Goal: Task Accomplishment & Management: Complete application form

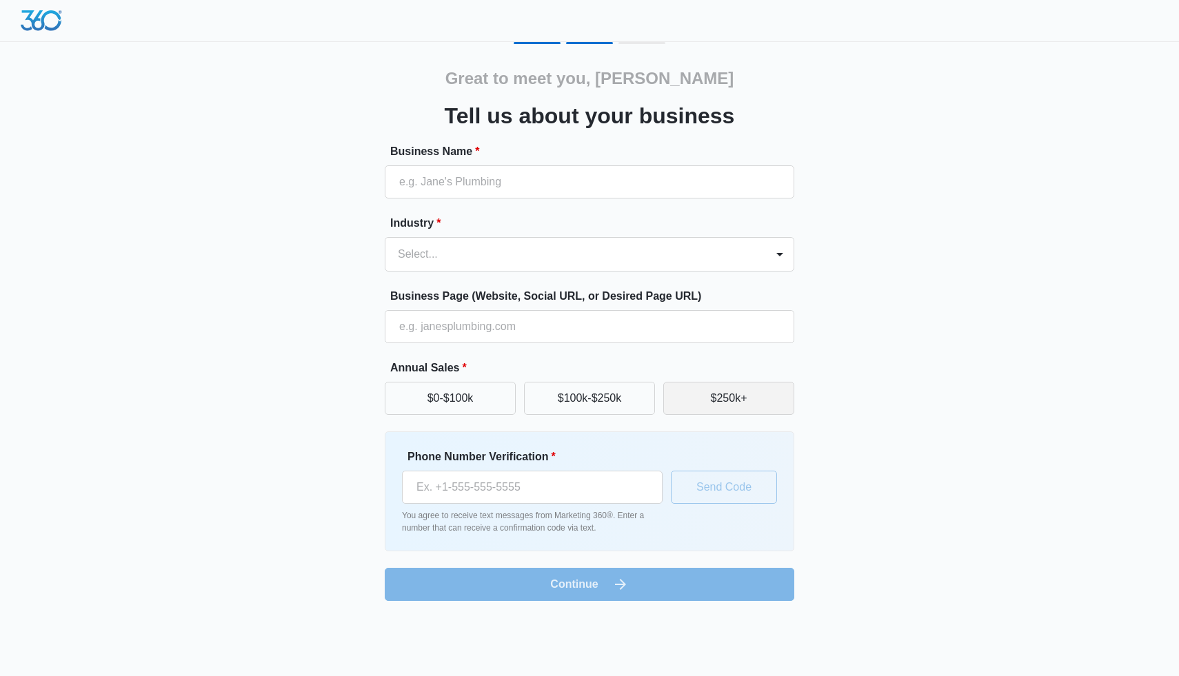
click at [702, 394] on button "$250k+" at bounding box center [728, 398] width 131 height 33
click at [535, 170] on input "Business Name *" at bounding box center [589, 181] width 409 height 33
type input "[PERSON_NAME] Communications"
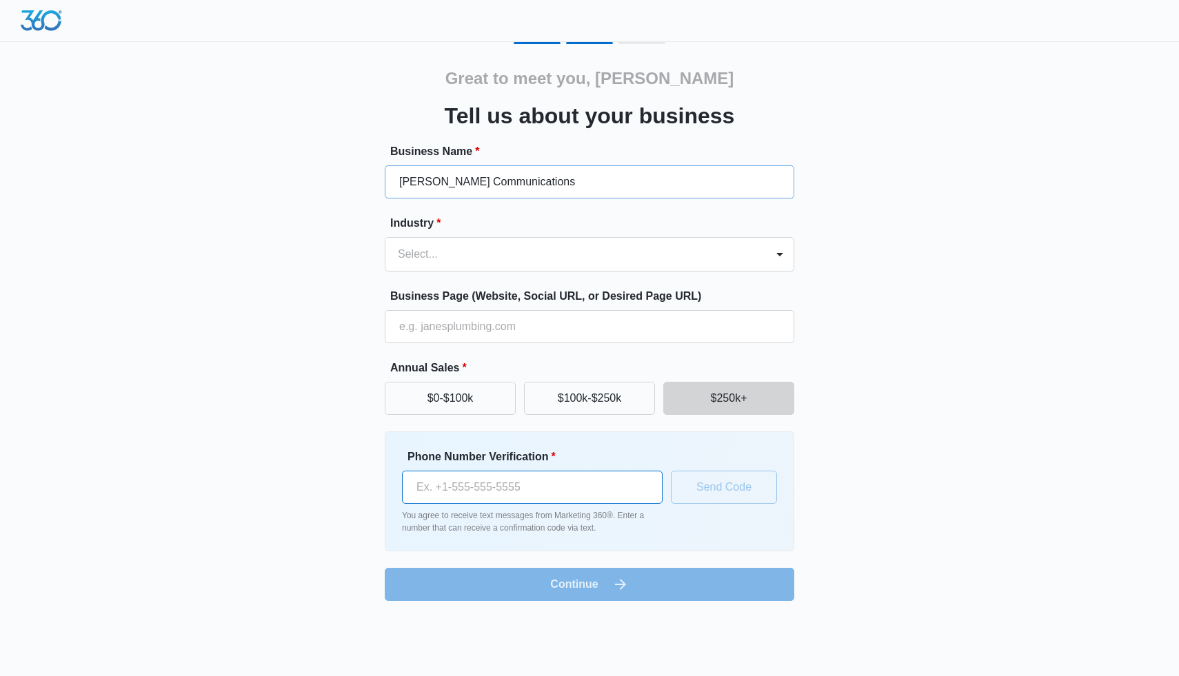
type input "[PHONE_NUMBER]"
type input "[PERSON_NAME] Communications LLC"
click at [536, 252] on div at bounding box center [573, 254] width 350 height 19
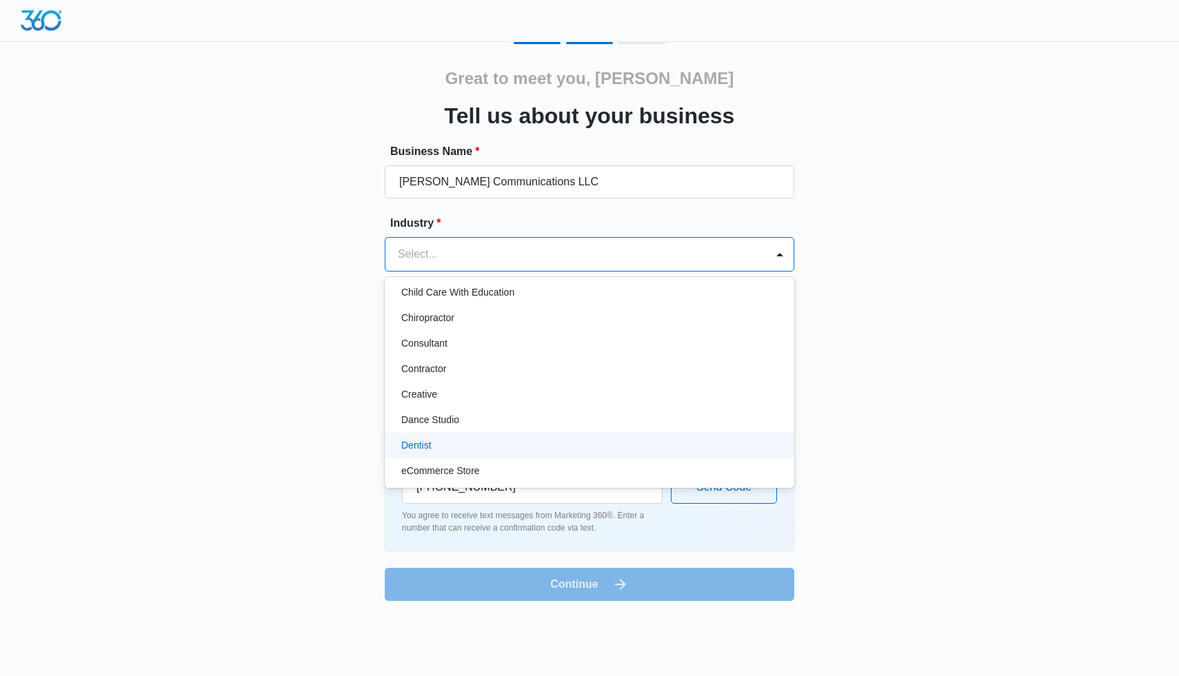
scroll to position [165, 0]
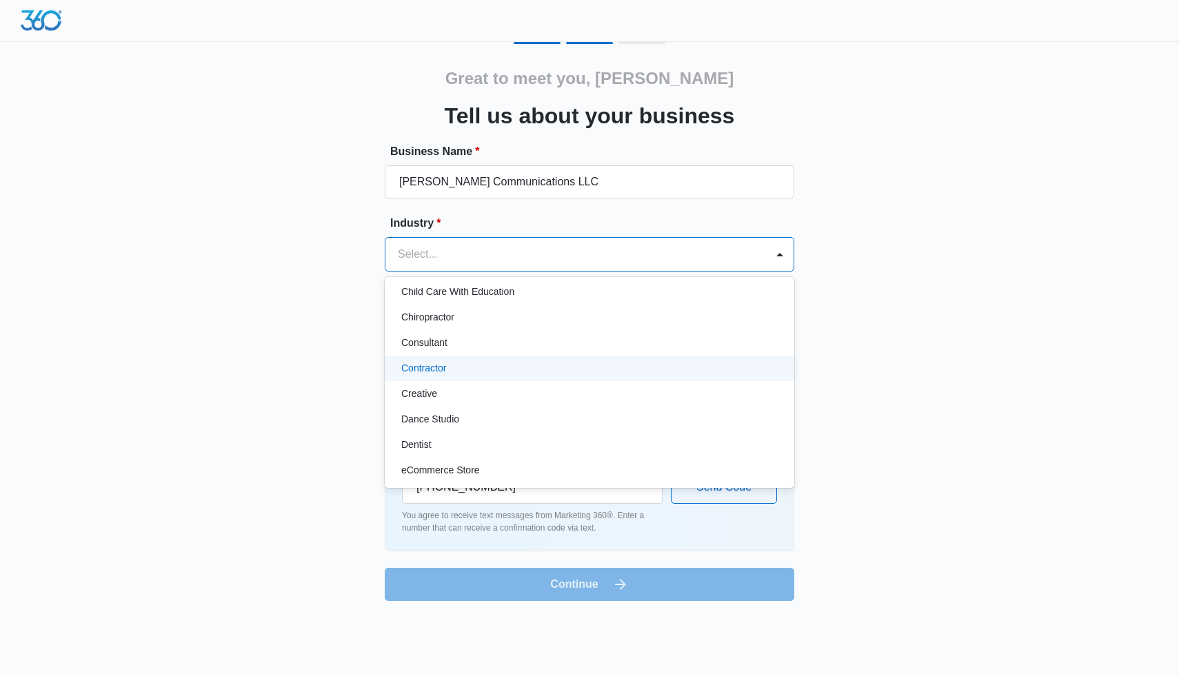
click at [495, 361] on div "Contractor" at bounding box center [588, 368] width 374 height 14
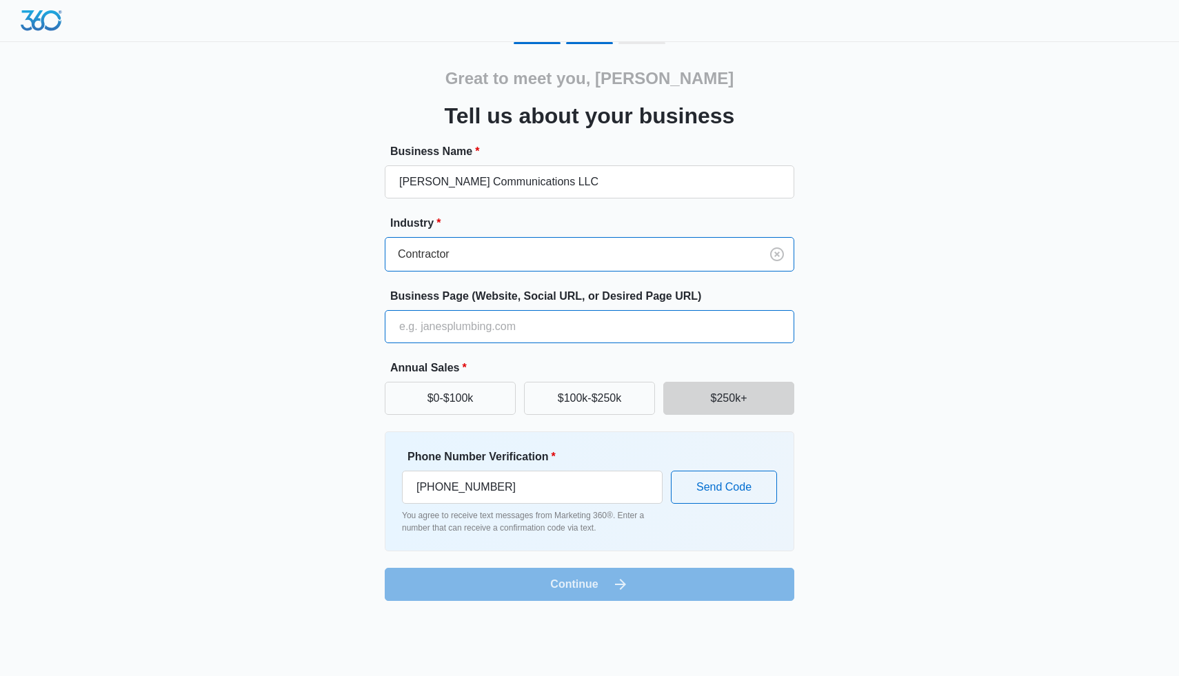
click at [494, 330] on input "Business Page (Website, Social URL, or Desired Page URL)" at bounding box center [589, 326] width 409 height 33
type input "[DOMAIN_NAME]"
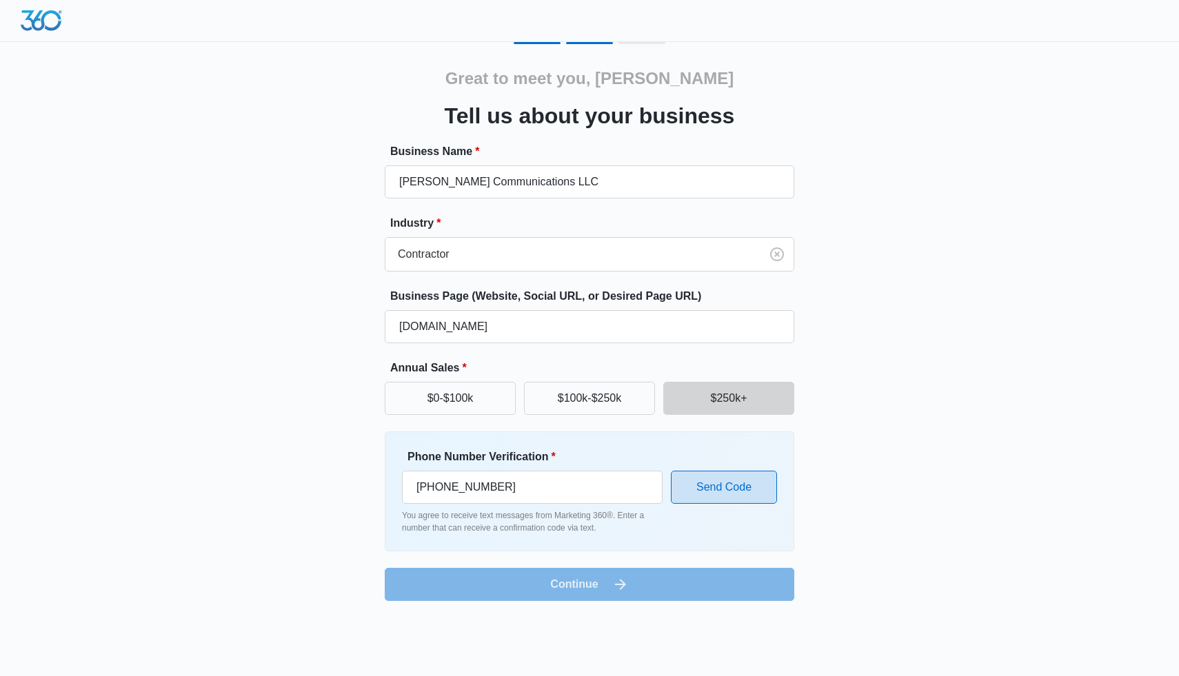
click at [709, 485] on button "Send Code" at bounding box center [724, 487] width 106 height 33
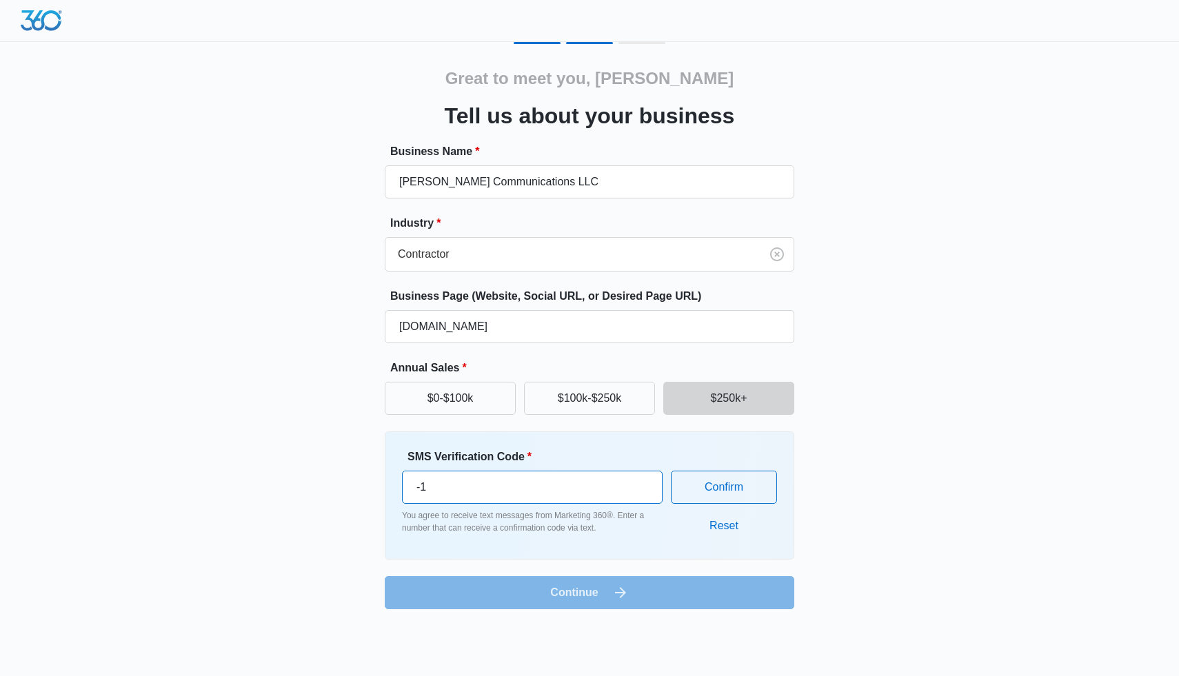
type input "-1"
click at [638, 492] on input "-1" at bounding box center [532, 487] width 261 height 33
type input "781555"
click at [768, 494] on button "Confirm" at bounding box center [724, 487] width 106 height 33
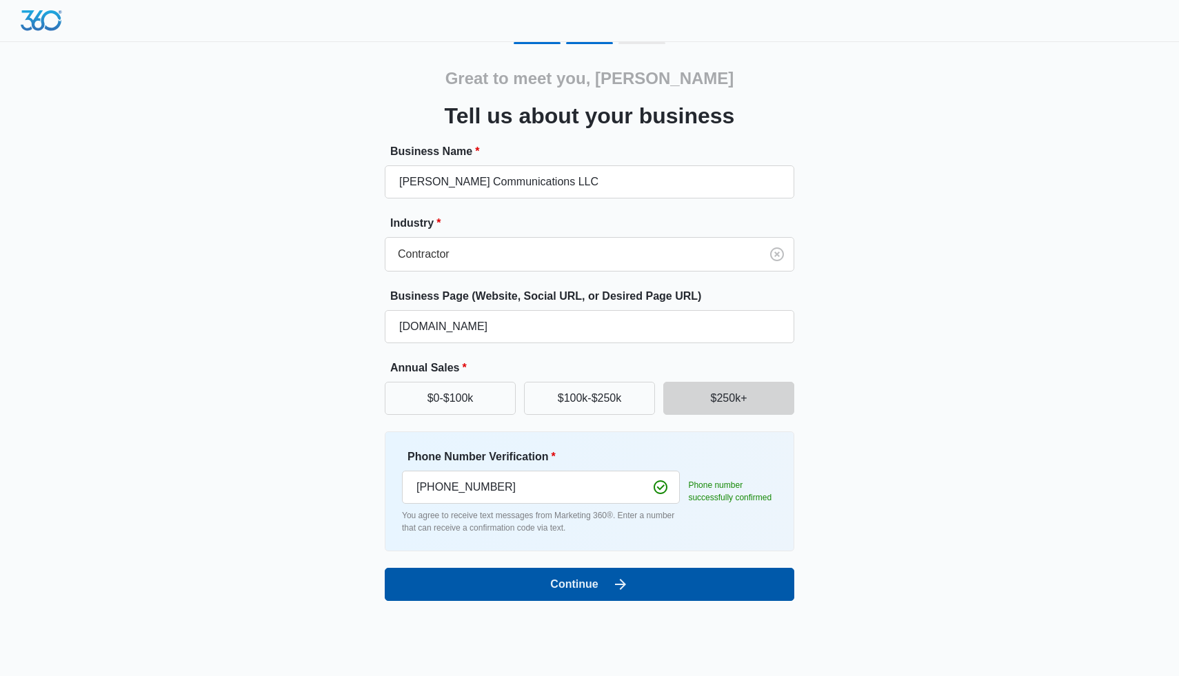
click at [627, 600] on button "Continue" at bounding box center [589, 584] width 409 height 33
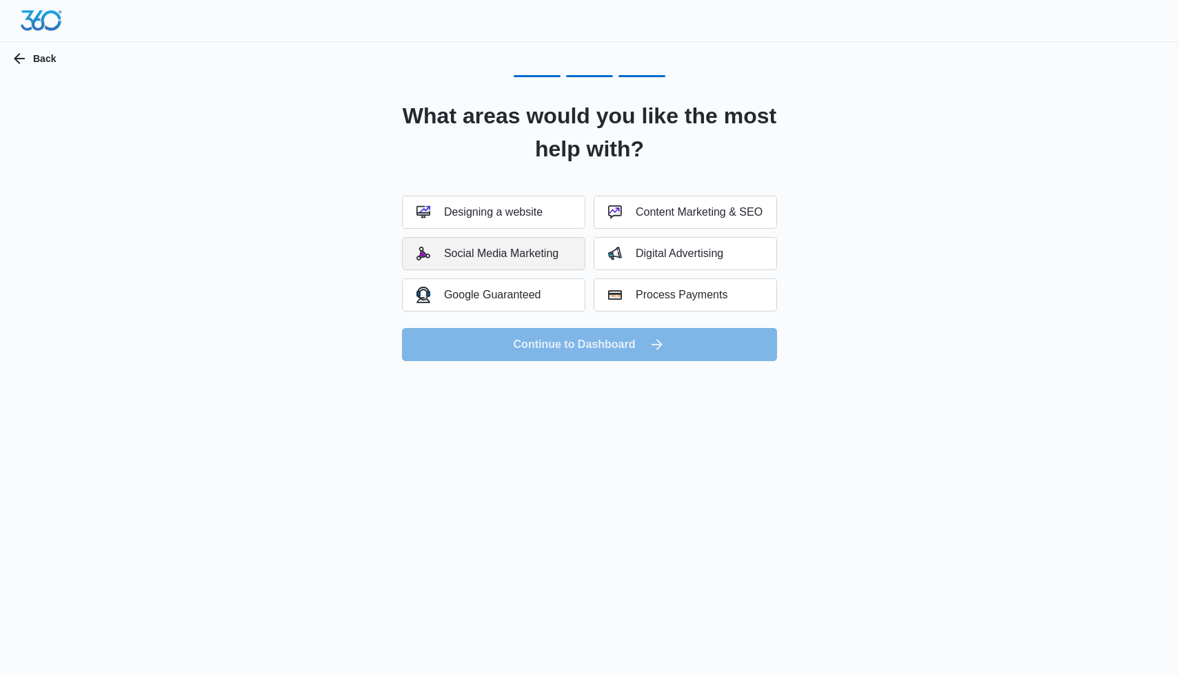
click at [547, 263] on button "Social Media Marketing" at bounding box center [493, 253] width 183 height 33
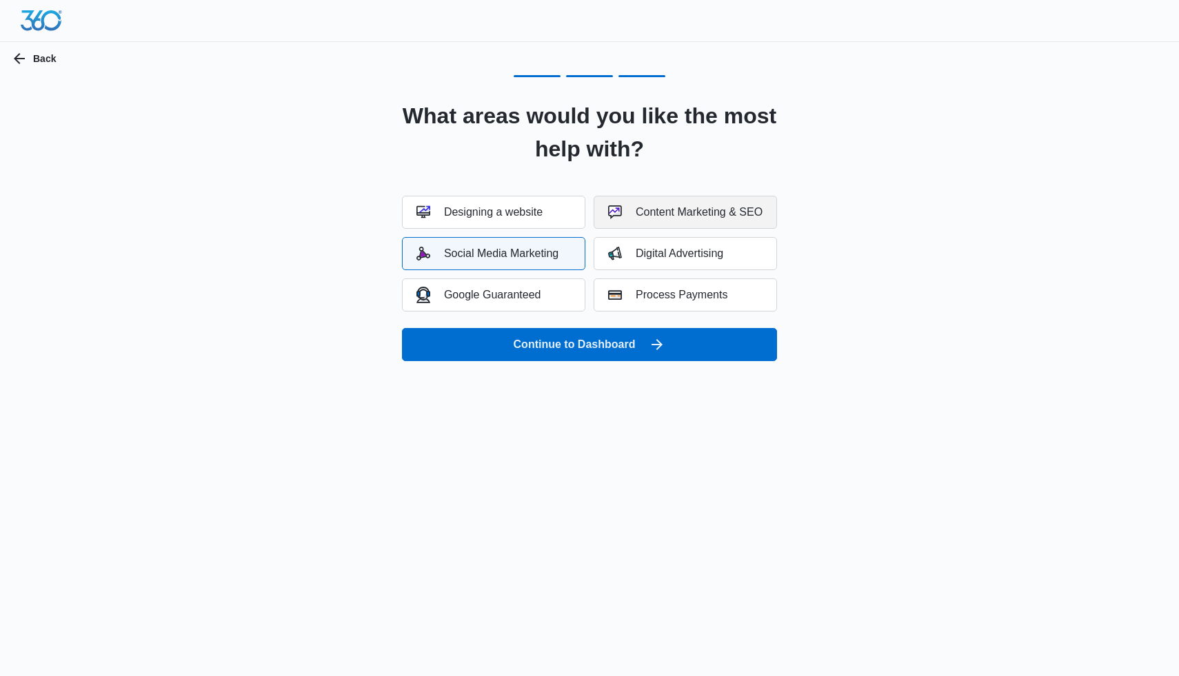
click at [670, 213] on div "Content Marketing & SEO" at bounding box center [685, 212] width 154 height 14
click at [696, 263] on button "Digital Advertising" at bounding box center [685, 253] width 183 height 33
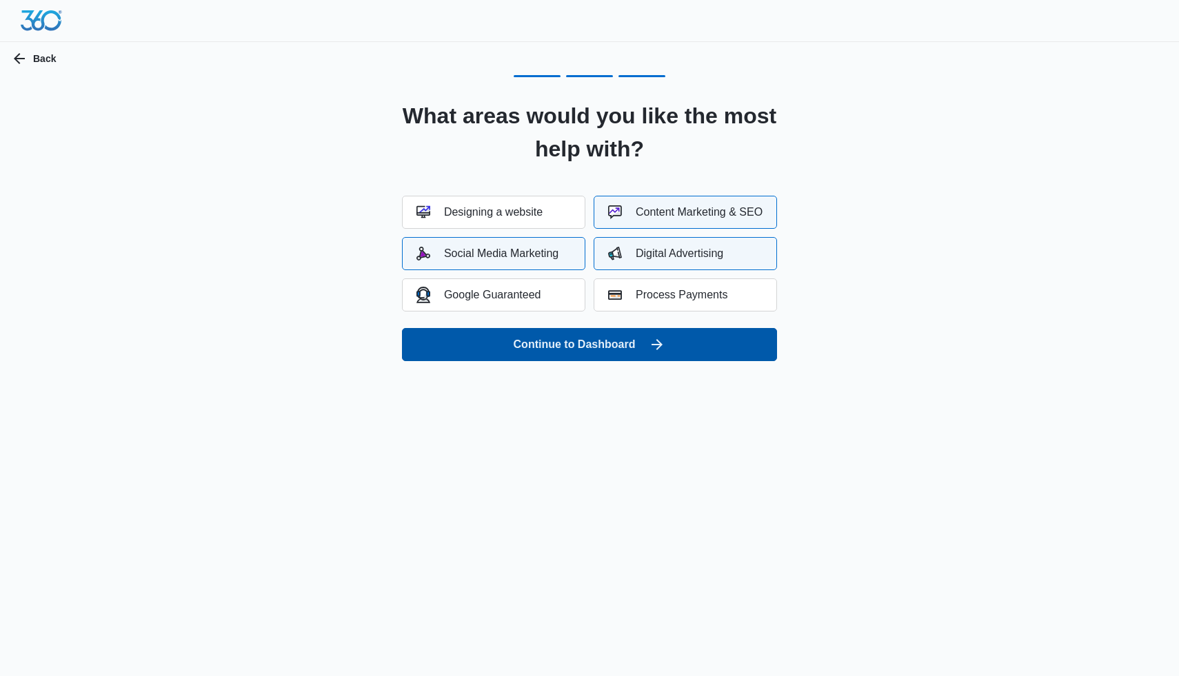
click at [680, 332] on button "Continue to Dashboard" at bounding box center [589, 344] width 375 height 33
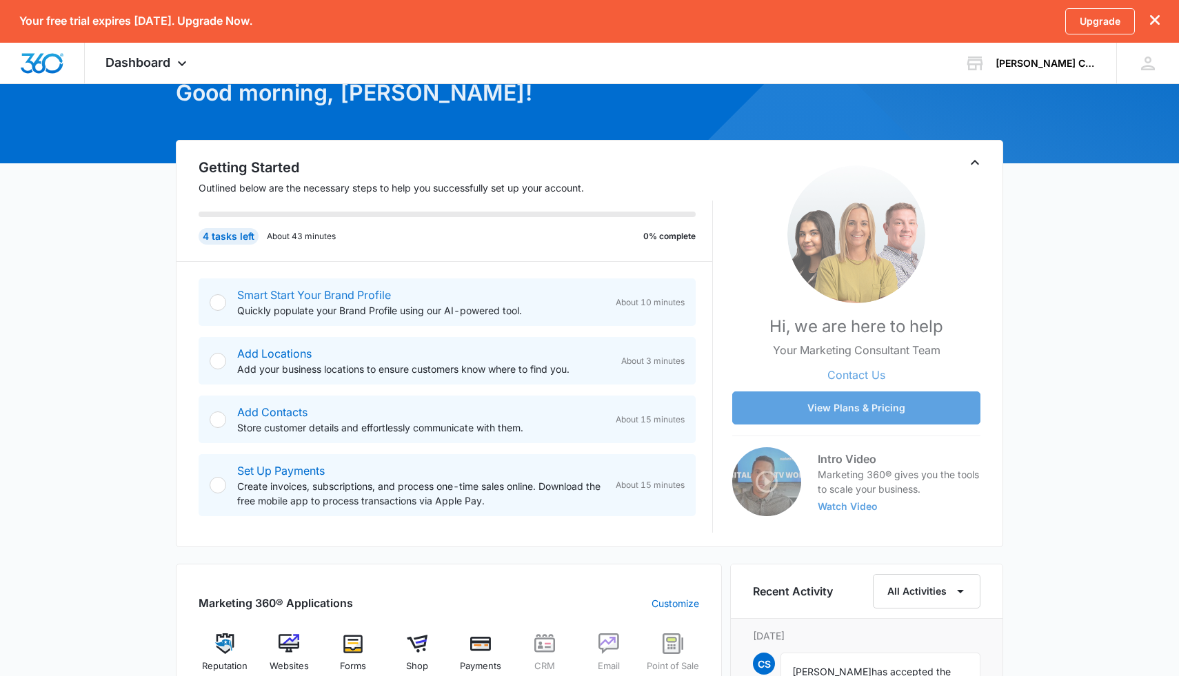
scroll to position [125, 0]
